Goal: Information Seeking & Learning: Learn about a topic

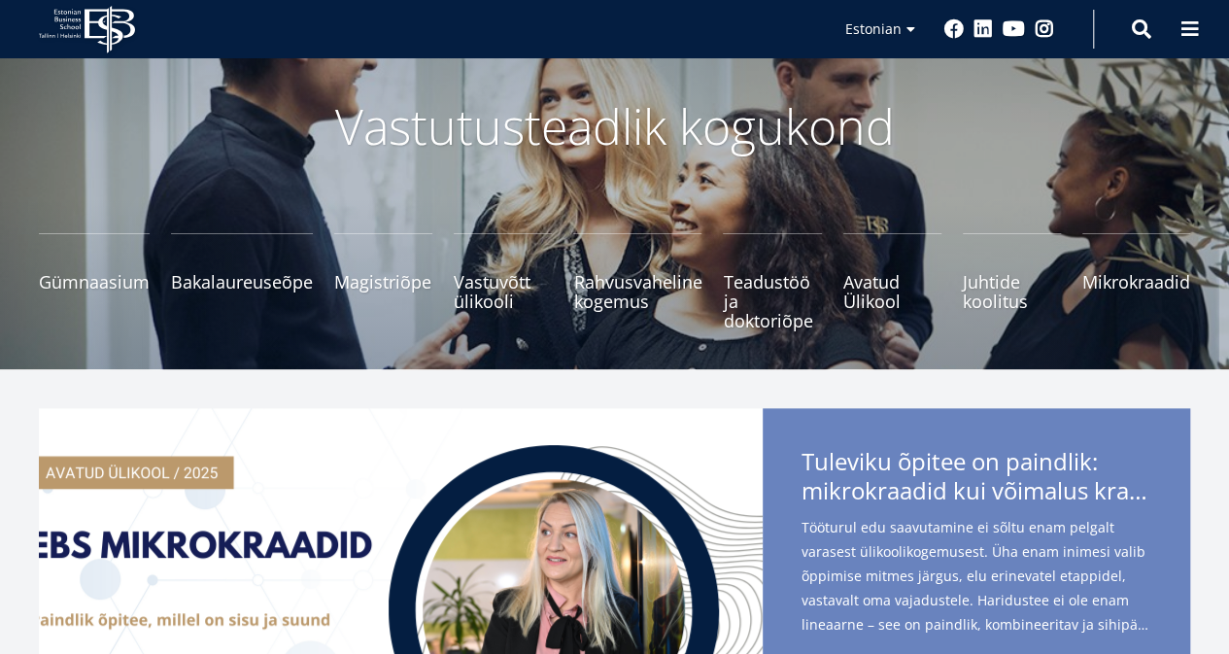
scroll to position [98, 0]
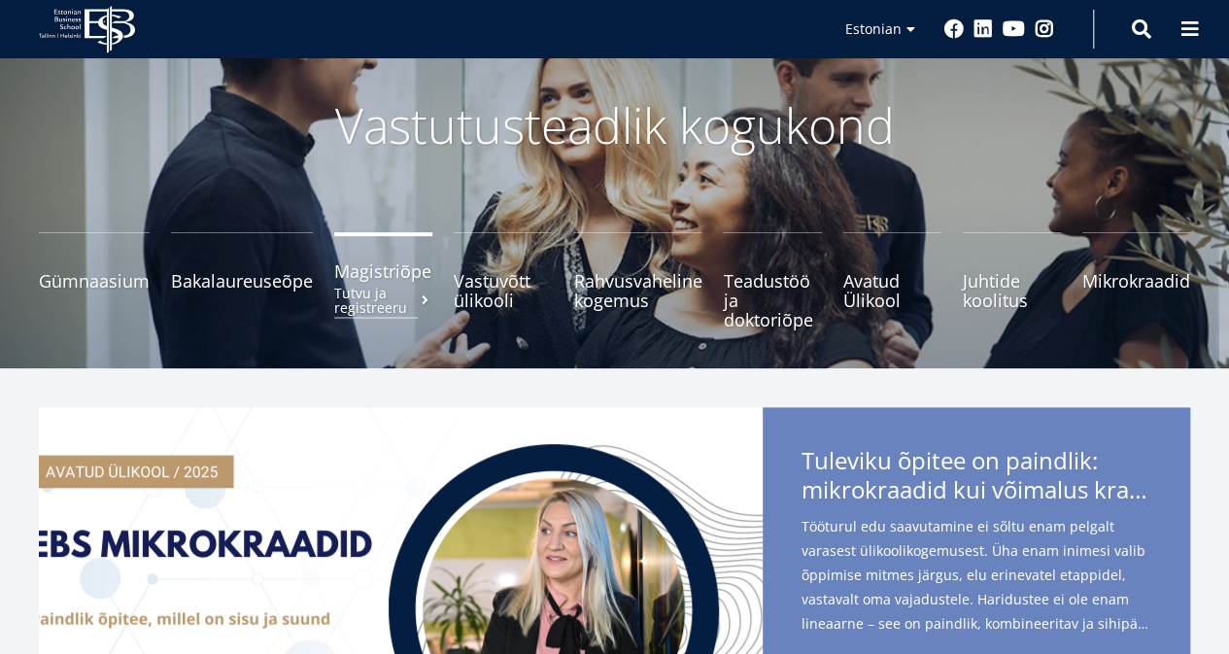
click at [364, 279] on span "Magistriõpe Tutvu ja registreeru" at bounding box center [383, 270] width 98 height 19
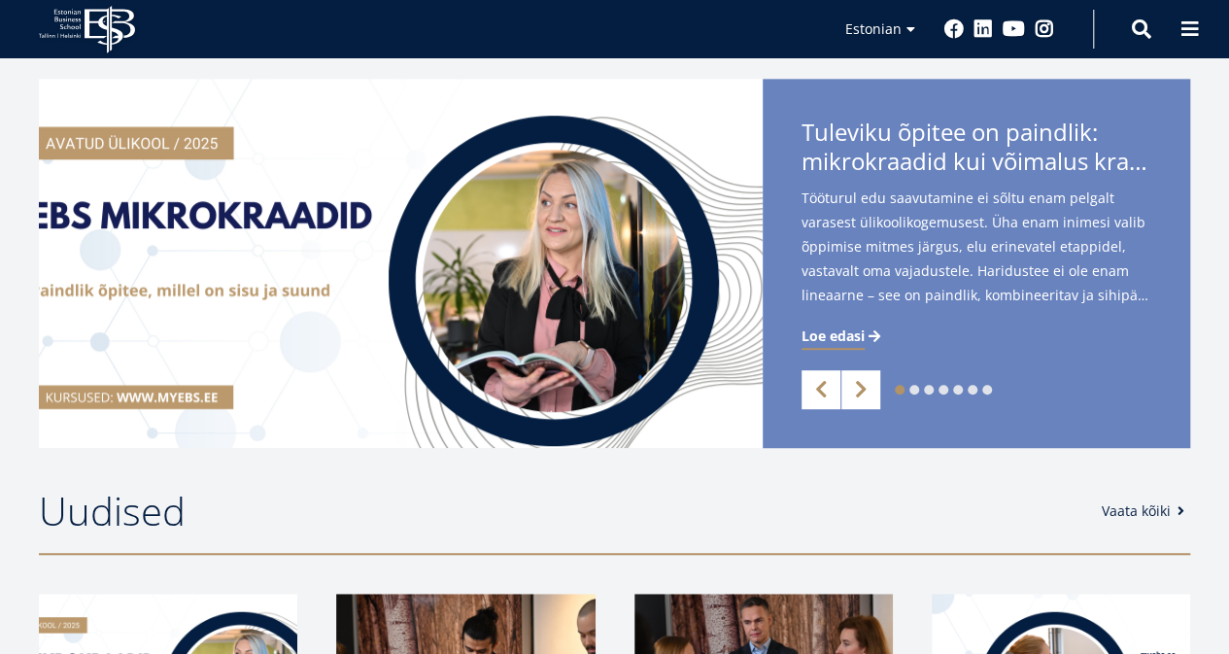
scroll to position [427, 0]
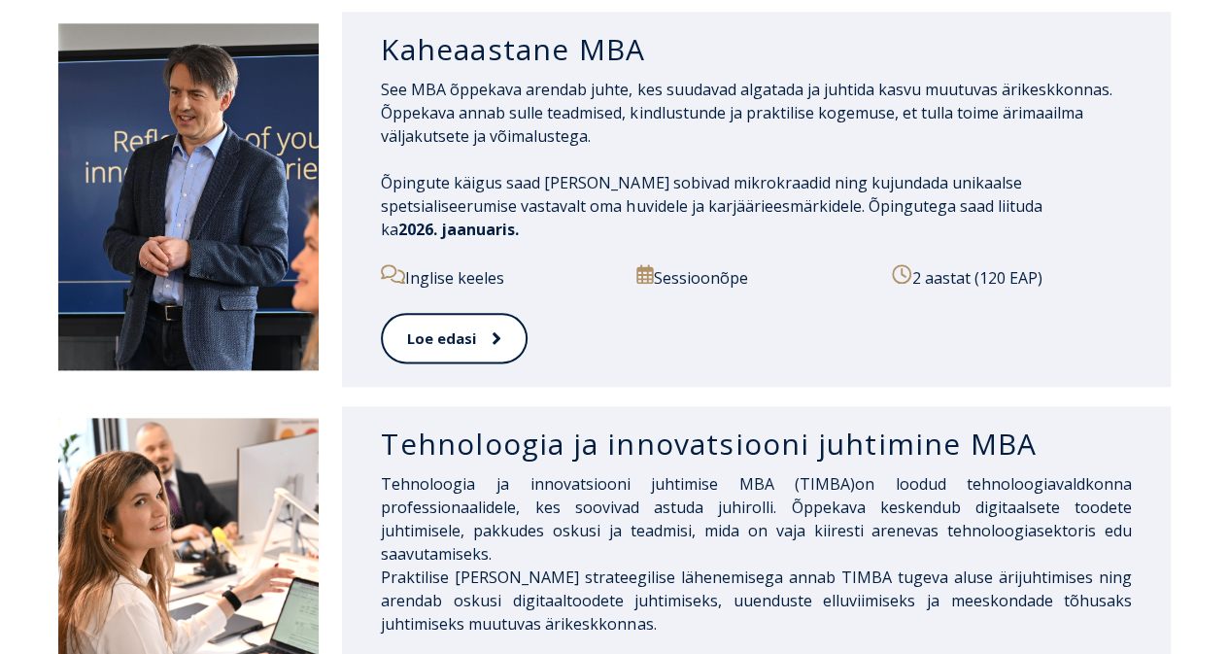
scroll to position [1031, 0]
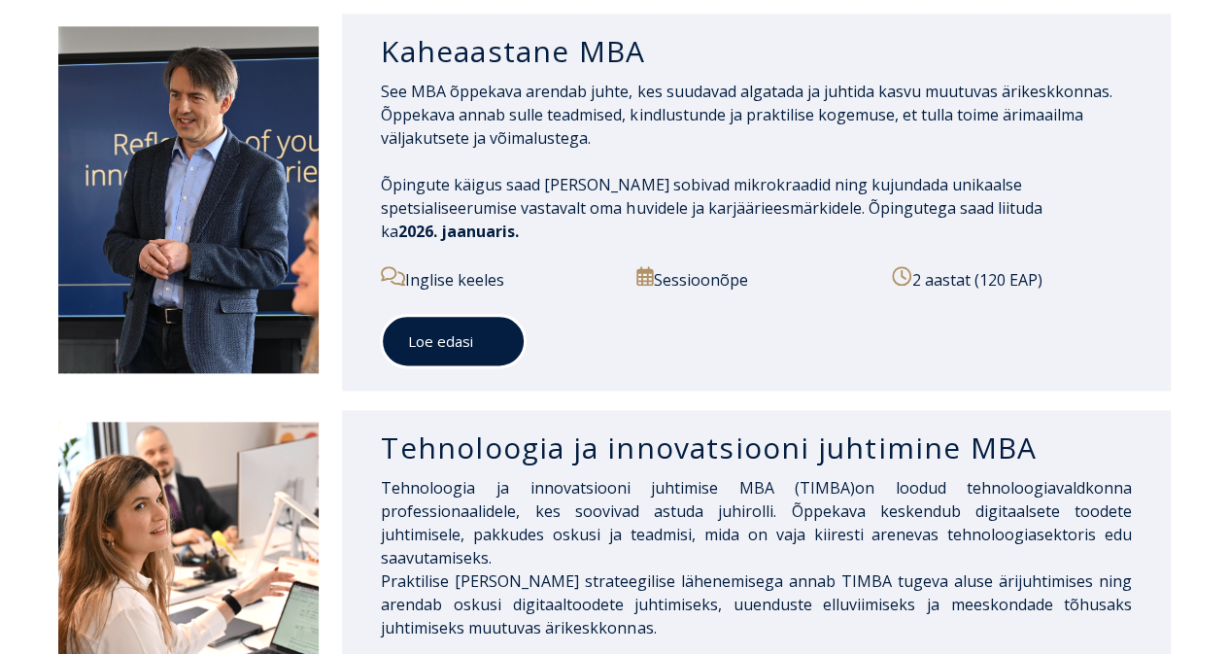
click at [469, 320] on link "Loe edasi" at bounding box center [453, 341] width 145 height 53
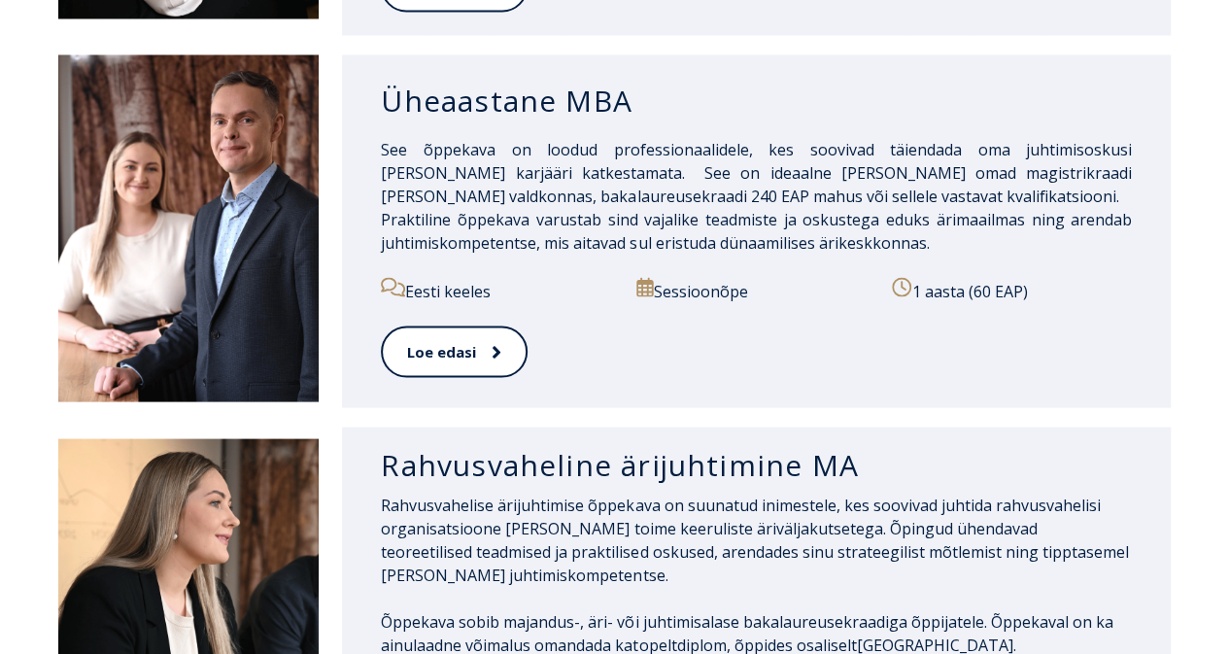
scroll to position [1778, 0]
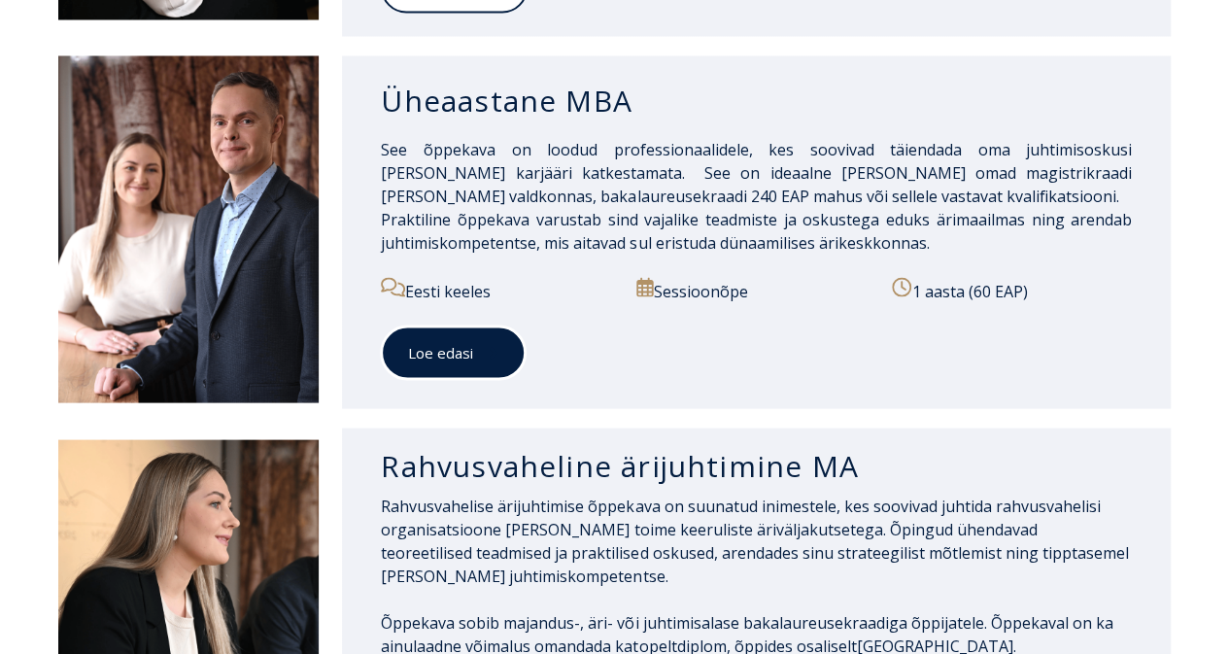
click at [441, 325] on link "Loe edasi" at bounding box center [453, 351] width 145 height 53
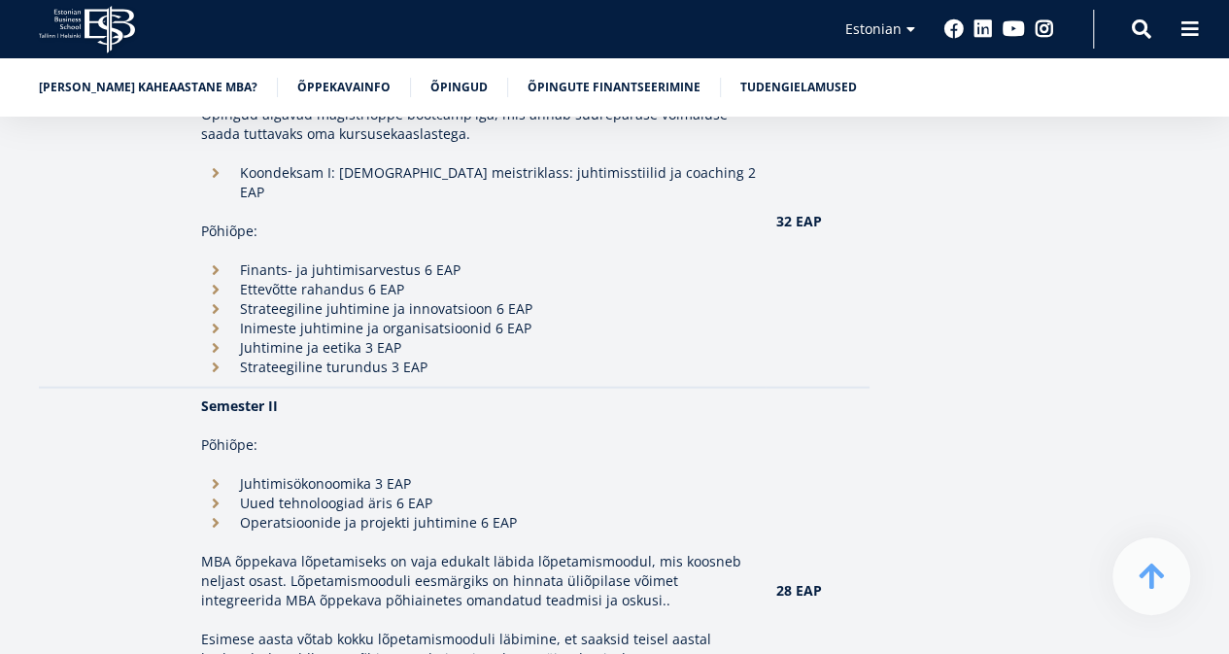
scroll to position [2061, 0]
